Goal: Check status: Check status

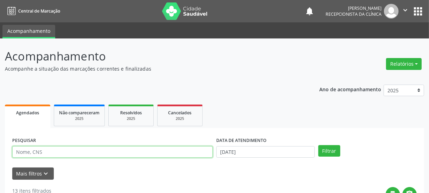
click at [62, 153] on input "text" at bounding box center [112, 152] width 200 height 12
click at [66, 154] on input "text" at bounding box center [112, 152] width 200 height 12
click at [109, 146] on input "text" at bounding box center [112, 152] width 200 height 12
type input "700503930706555"
click at [318, 145] on button "Filtrar" at bounding box center [329, 151] width 22 height 12
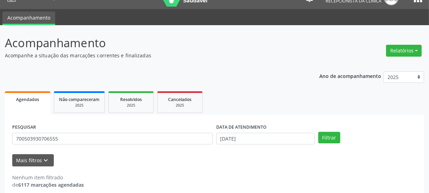
scroll to position [21, 0]
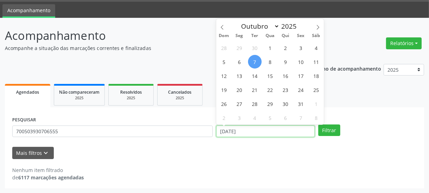
drag, startPoint x: 209, startPoint y: 126, endPoint x: 160, endPoint y: 122, distance: 49.0
click at [170, 123] on div "PESQUISAR 700503930706555 DATA DE ATENDIMENTO [DATE] Filtrar" at bounding box center [214, 128] width 408 height 27
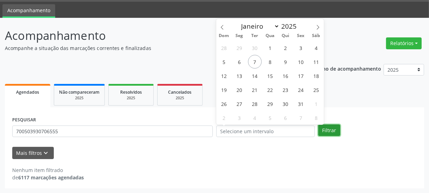
click at [331, 129] on button "Filtrar" at bounding box center [329, 130] width 22 height 12
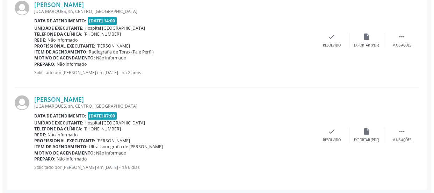
scroll to position [404, 0]
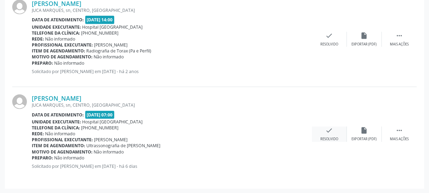
click at [327, 132] on icon "check" at bounding box center [329, 130] width 8 height 8
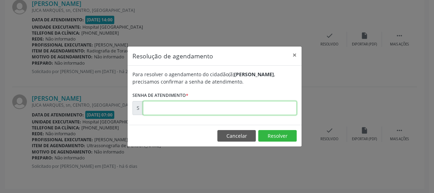
click at [277, 113] on input "text" at bounding box center [220, 108] width 154 height 14
type input "00179994"
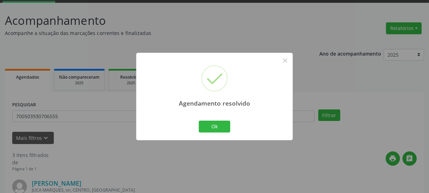
scroll to position [310, 0]
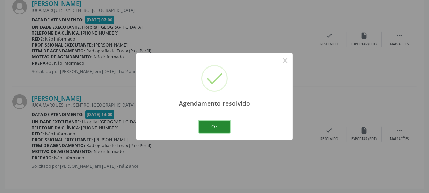
click at [226, 129] on button "Ok" at bounding box center [214, 126] width 31 height 12
